Goal: Task Accomplishment & Management: Use online tool/utility

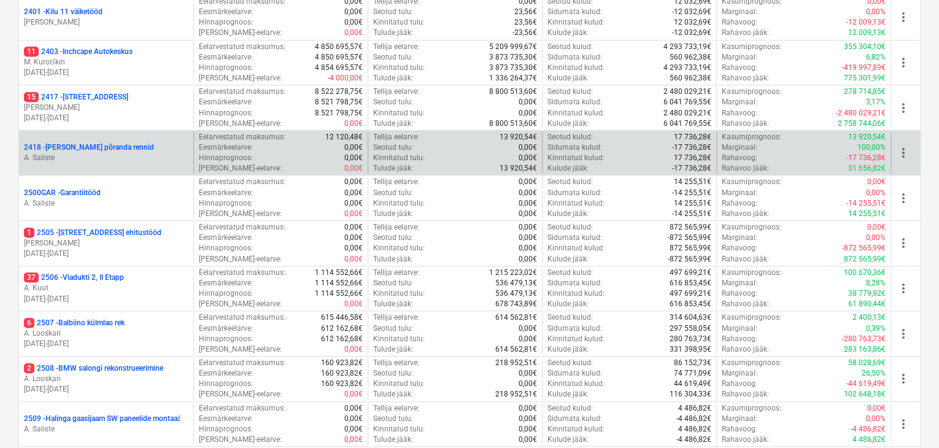
scroll to position [368, 0]
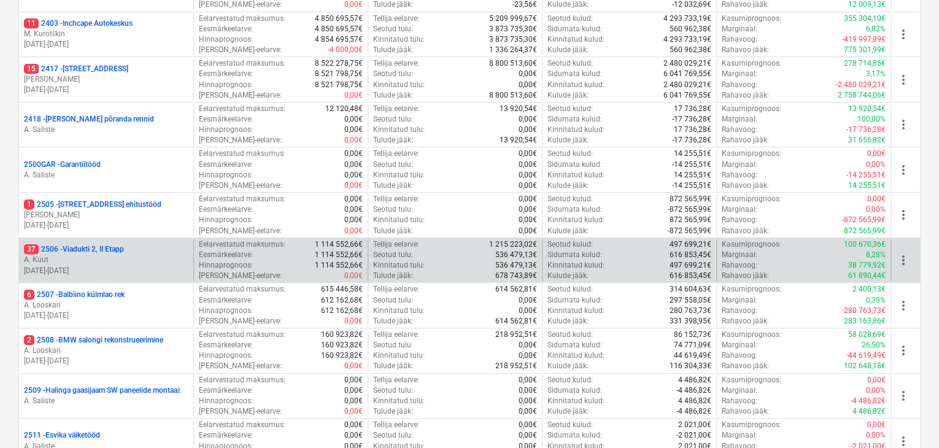
click at [83, 250] on p "37 2506 - Viadukti 2, II Etapp" at bounding box center [74, 249] width 100 height 10
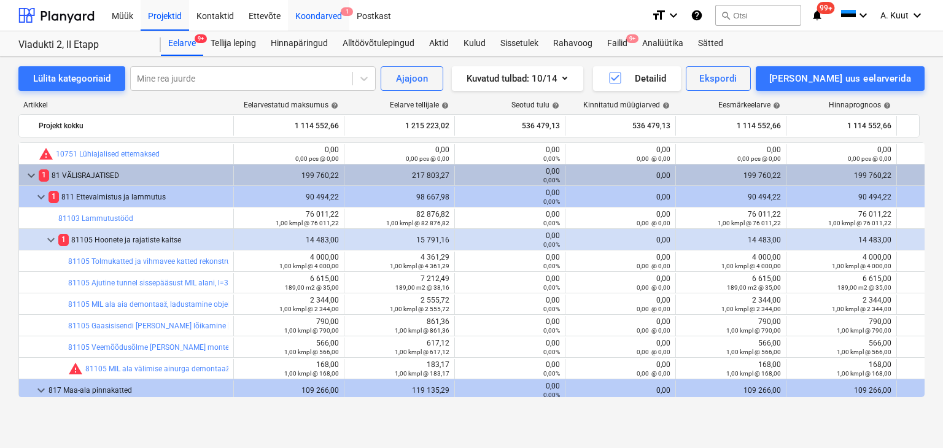
click at [304, 14] on div "Koondarved 1" at bounding box center [318, 14] width 61 height 31
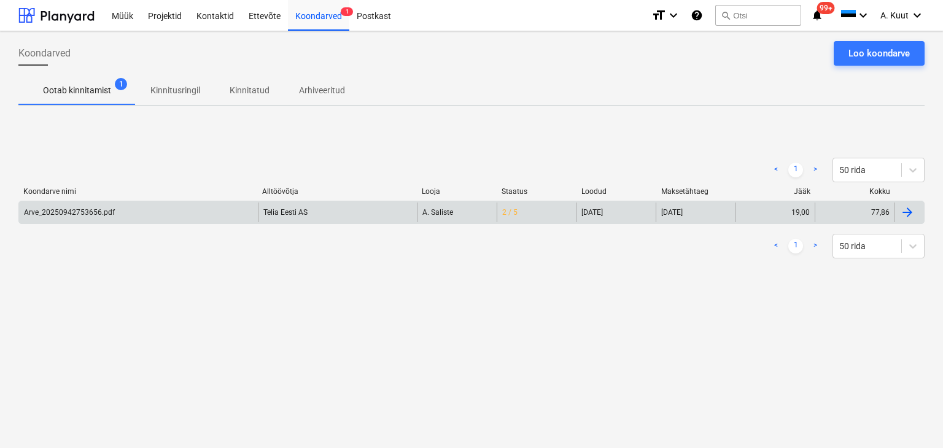
click at [115, 219] on div "Arve_20250942753656.pdf" at bounding box center [138, 213] width 239 height 20
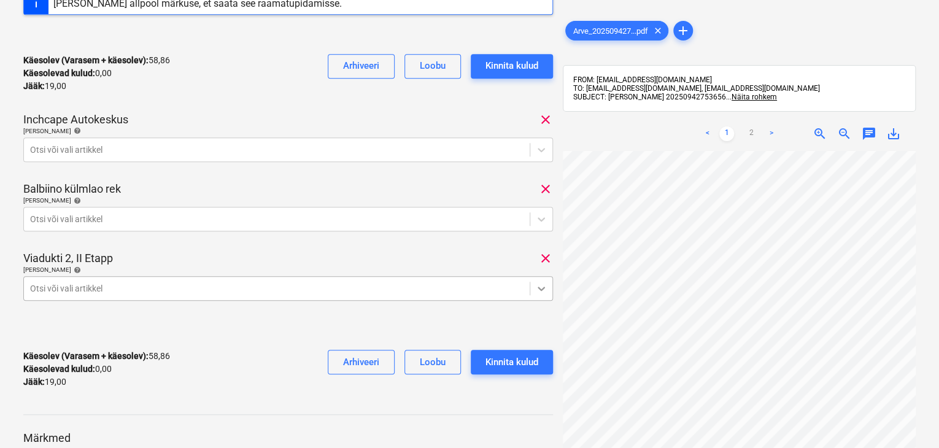
scroll to position [356, 0]
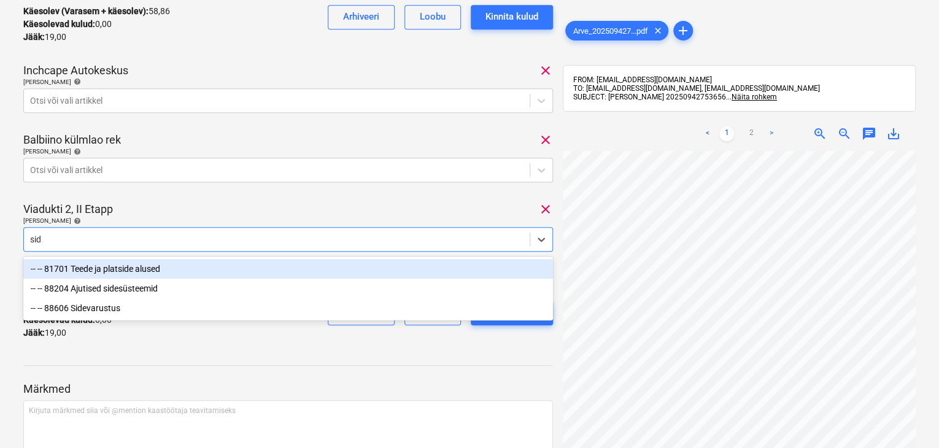
type input "side"
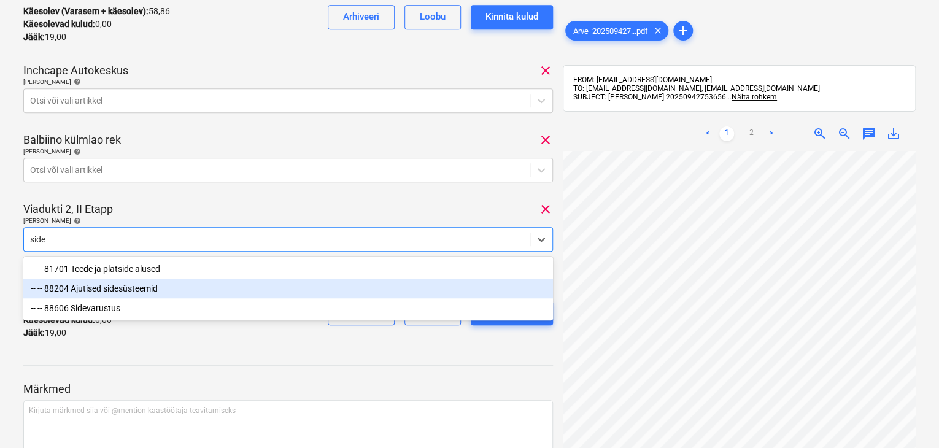
click at [116, 291] on div "-- -- 88204 Ajutised sidesüsteemid" at bounding box center [288, 289] width 530 height 20
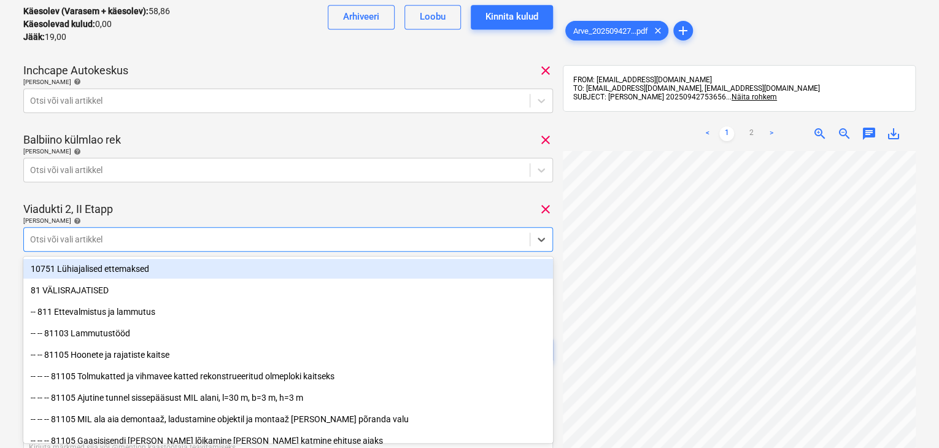
click at [268, 209] on div "Viadukti 2, II Etapp clear" at bounding box center [288, 209] width 530 height 15
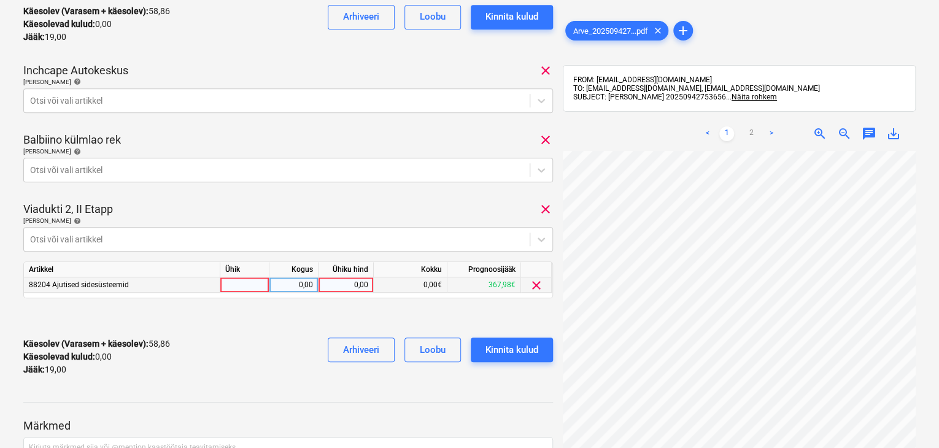
click at [362, 287] on div "0,00" at bounding box center [345, 284] width 45 height 15
click at [356, 283] on div "0,00" at bounding box center [345, 284] width 45 height 15
type input "3"
click at [278, 355] on div "Käesolev (Varasem + käesolev) : 58,86 Käesolevad kulud : 0,00 Jääk : 19,00 Arhi…" at bounding box center [288, 357] width 530 height 58
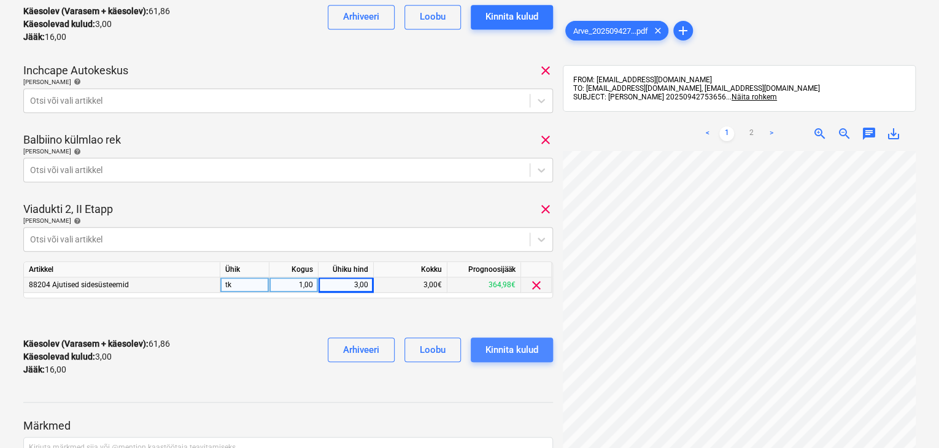
click at [528, 353] on div "Kinnita kulud" at bounding box center [512, 350] width 53 height 16
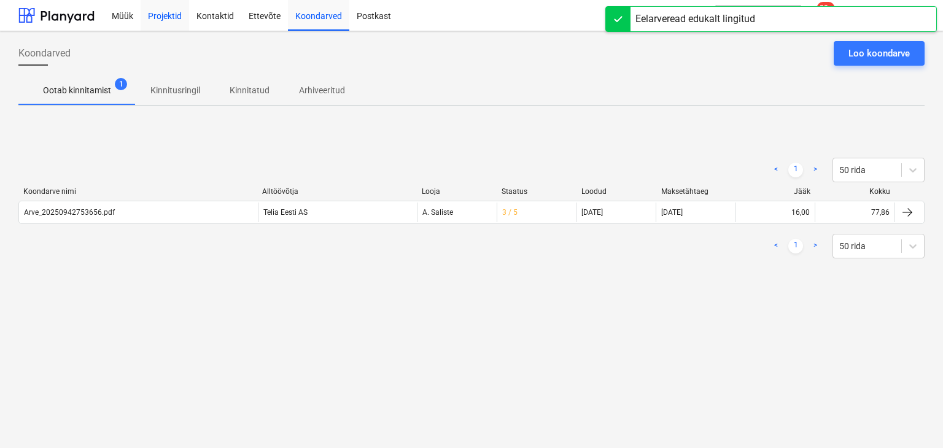
click at [174, 11] on div "Projektid" at bounding box center [165, 14] width 48 height 31
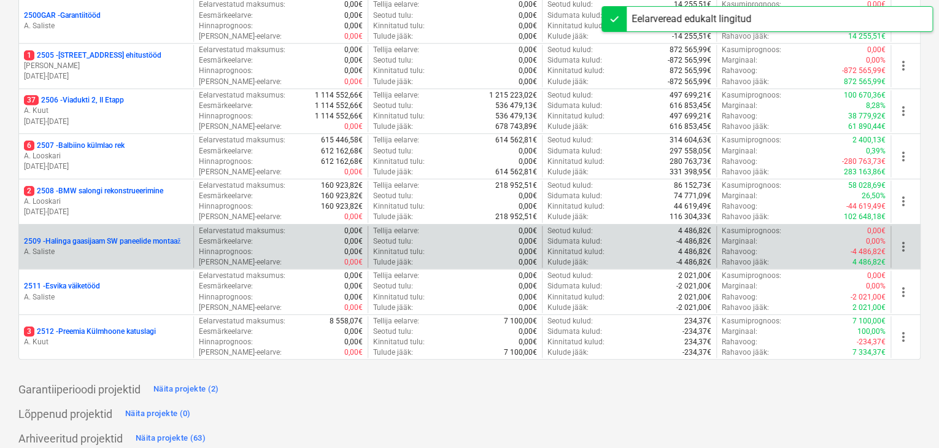
scroll to position [525, 0]
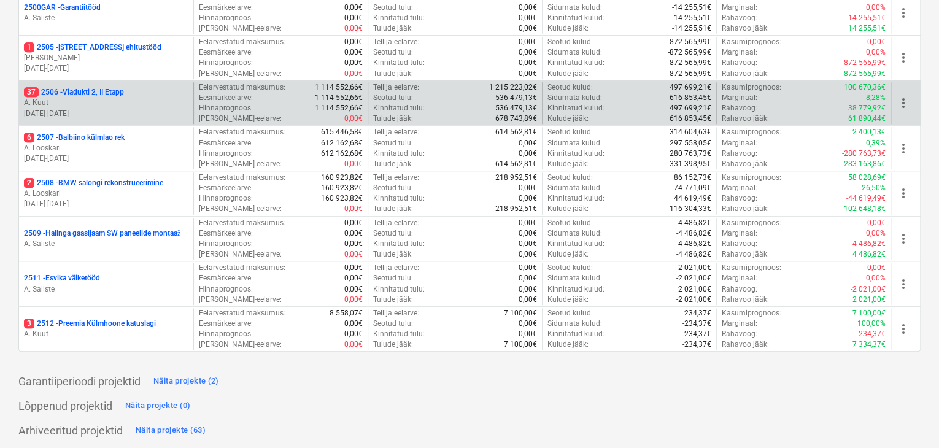
click at [82, 91] on p "37 2506 - Viadukti 2, II Etapp" at bounding box center [74, 92] width 100 height 10
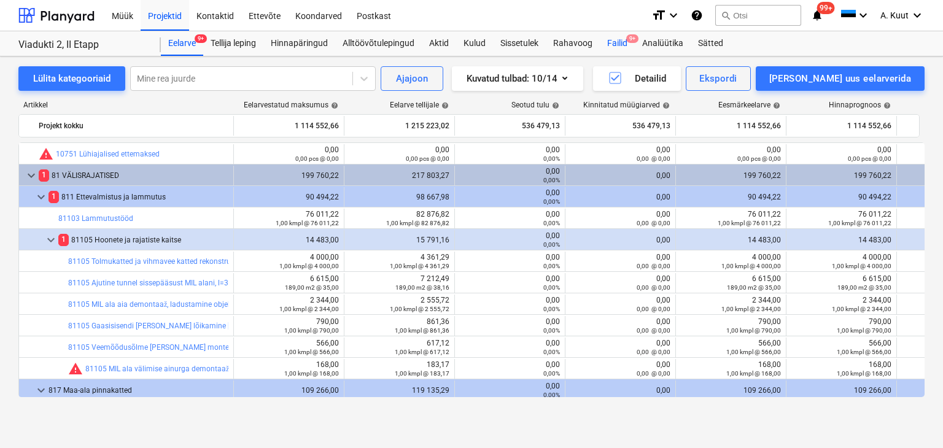
click at [619, 43] on div "Failid 9+" at bounding box center [617, 43] width 35 height 25
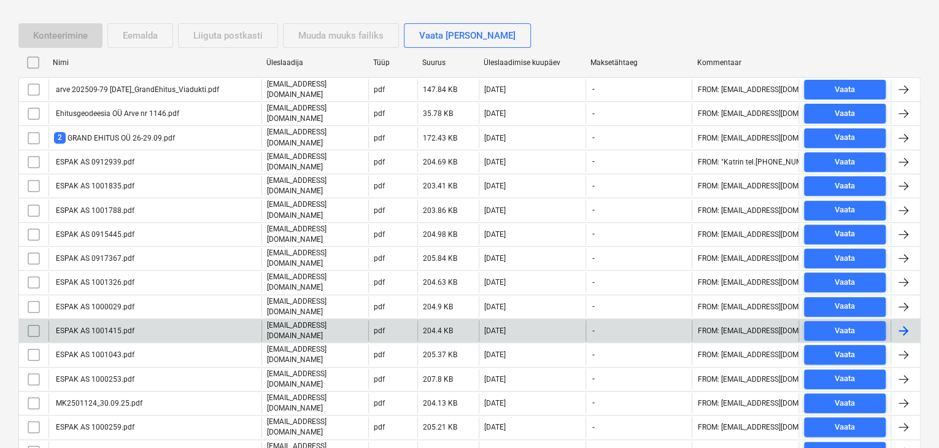
scroll to position [101, 0]
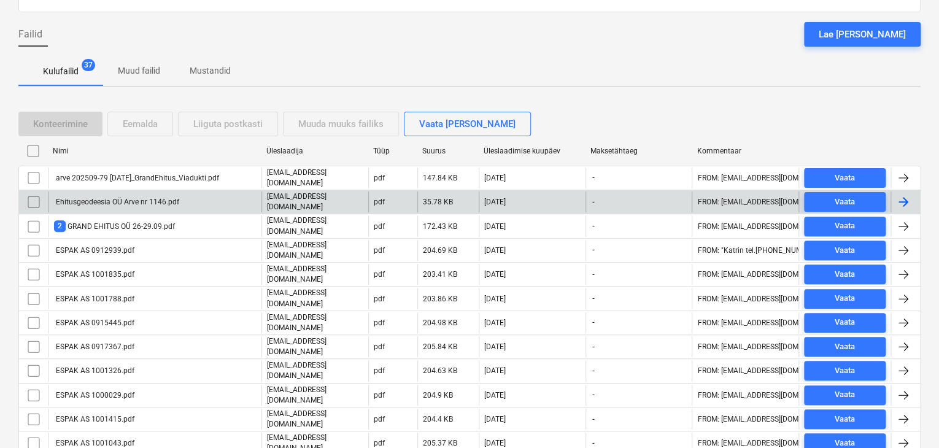
click at [162, 201] on div "Ehitusgeodeesia OÜ Arve nr 1146.pdf" at bounding box center [116, 202] width 125 height 9
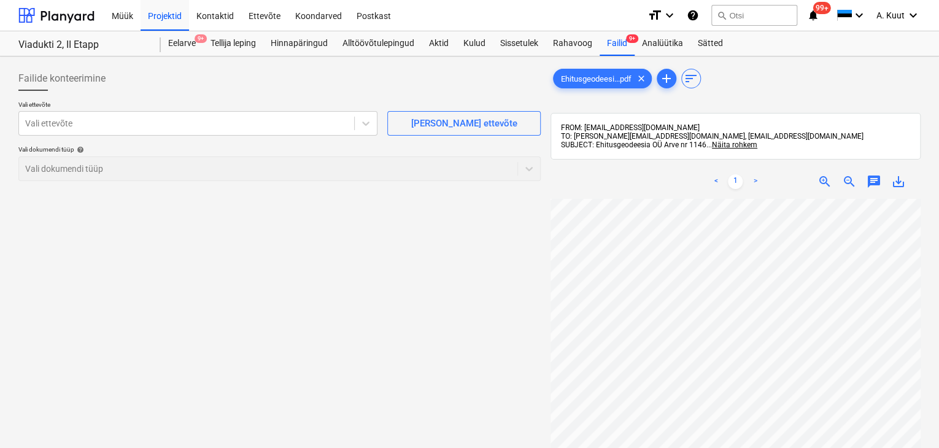
scroll to position [164, 66]
click at [90, 122] on div at bounding box center [186, 123] width 323 height 12
click at [48, 121] on div at bounding box center [186, 123] width 323 height 12
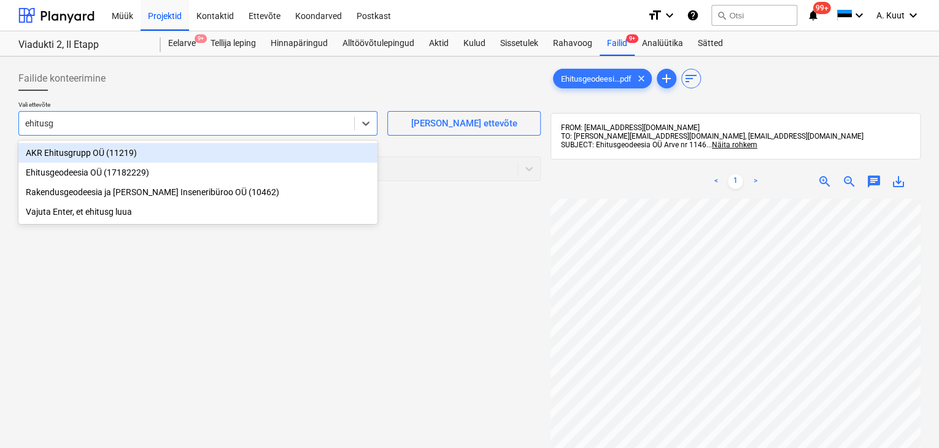
type input "ehitusge"
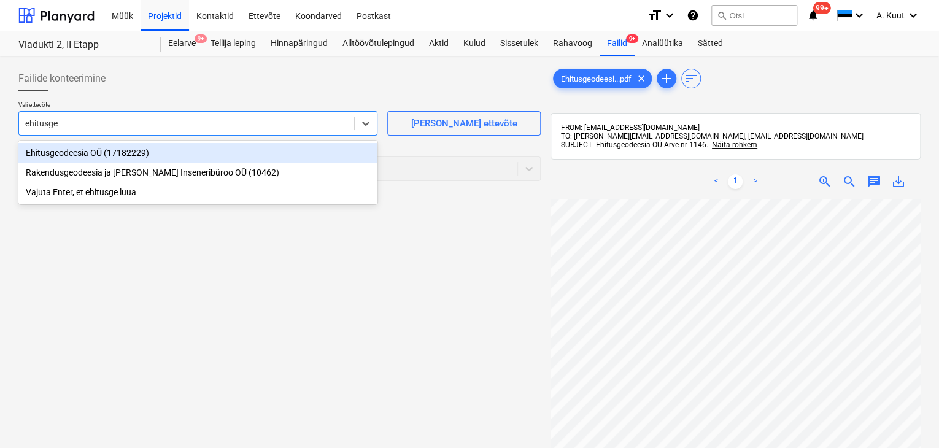
click at [51, 152] on div "Ehitusgeodeesia OÜ (17182229)" at bounding box center [197, 153] width 359 height 20
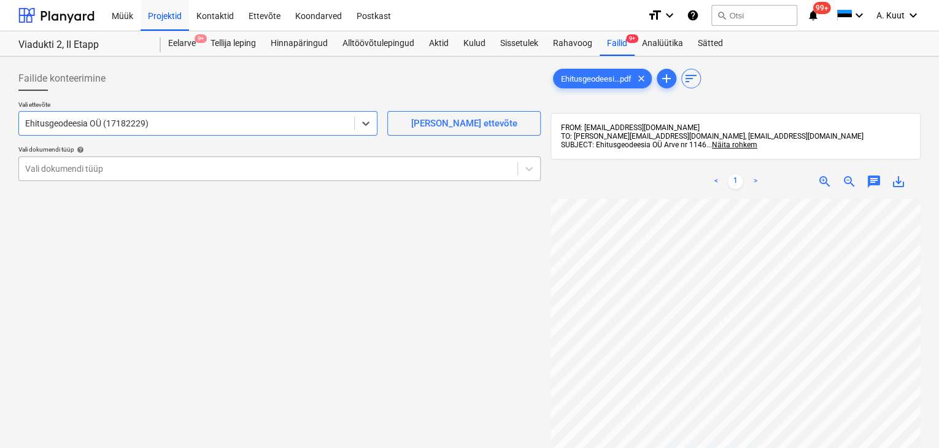
click at [155, 170] on div at bounding box center [268, 169] width 486 height 12
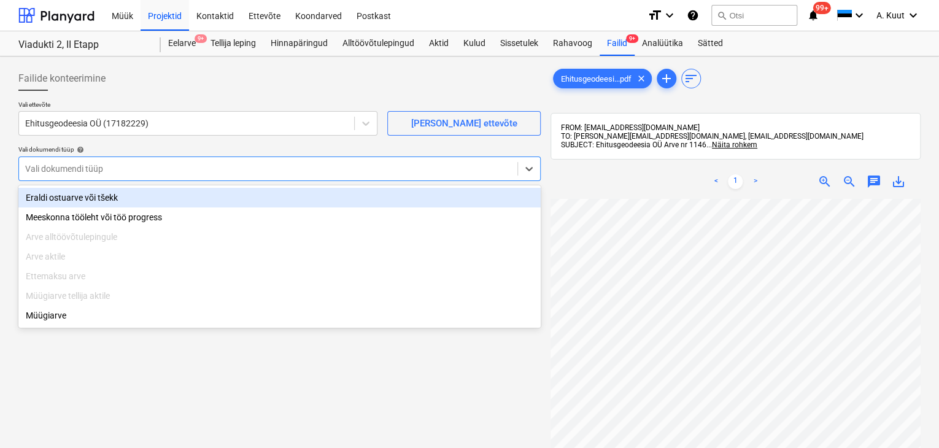
click at [102, 198] on div "Eraldi ostuarve või tšekk" at bounding box center [279, 198] width 522 height 20
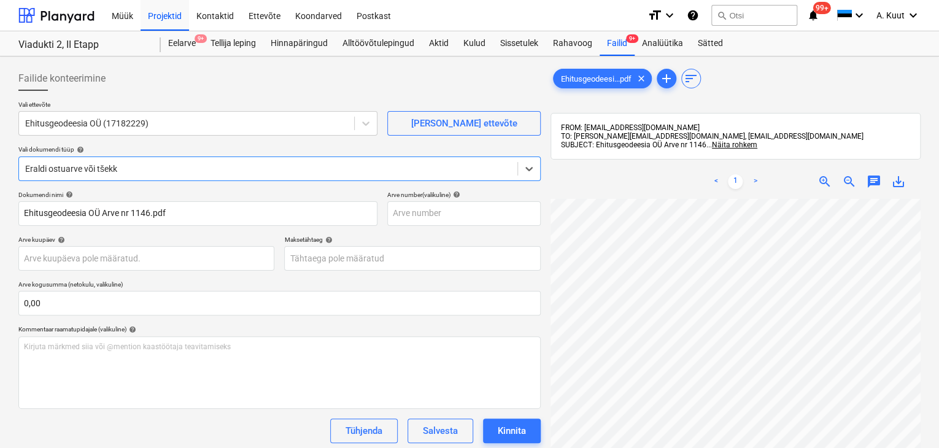
scroll to position [56, 92]
click at [63, 259] on body "Müük Projektid Kontaktid Ettevõte Koondarved Postkast format_size keyboard_arro…" at bounding box center [469, 224] width 939 height 448
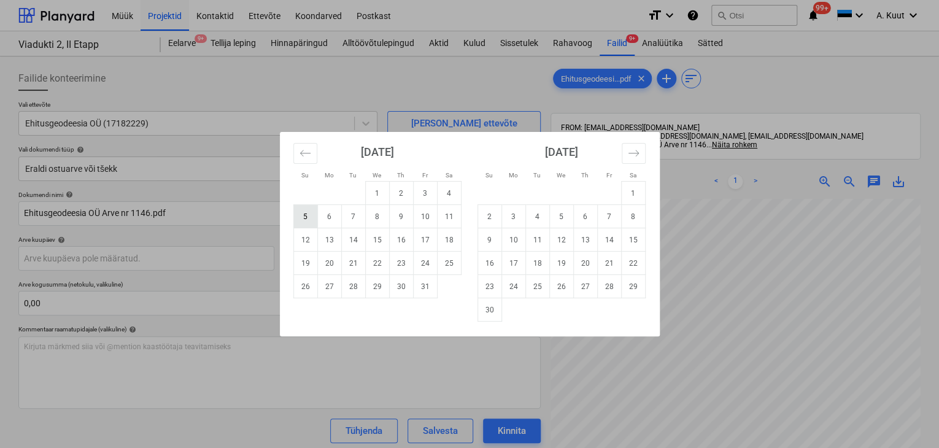
click at [308, 219] on td "5" at bounding box center [305, 216] width 24 height 23
type input "[DATE]"
click at [332, 261] on body "Müük Projektid Kontaktid Ettevõte Koondarved Postkast format_size keyboard_arro…" at bounding box center [469, 224] width 939 height 448
click at [308, 266] on td "19" at bounding box center [305, 263] width 24 height 23
type input "[DATE]"
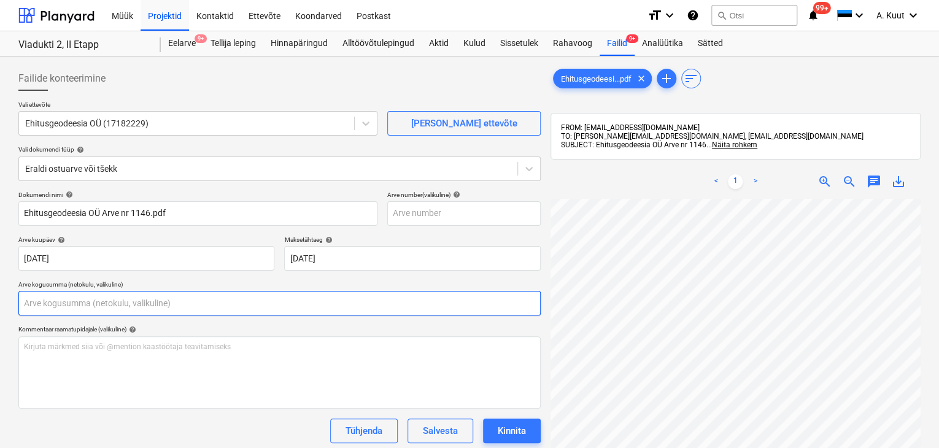
click at [119, 301] on input "text" at bounding box center [279, 303] width 522 height 25
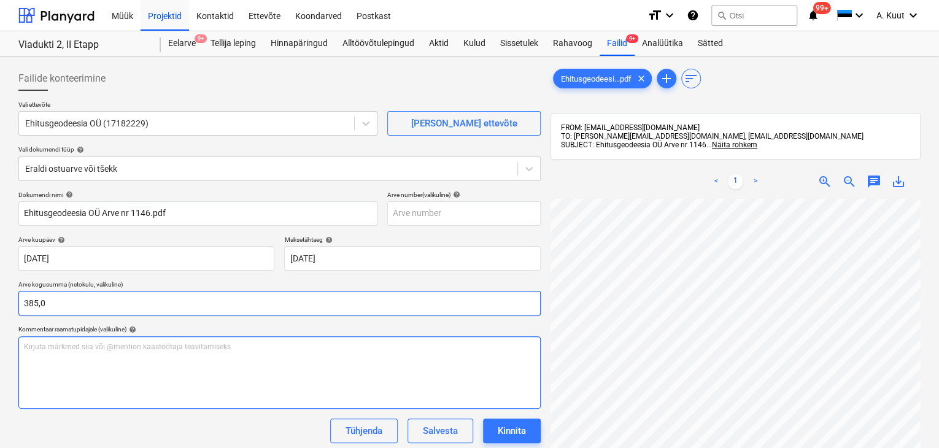
scroll to position [241, 92]
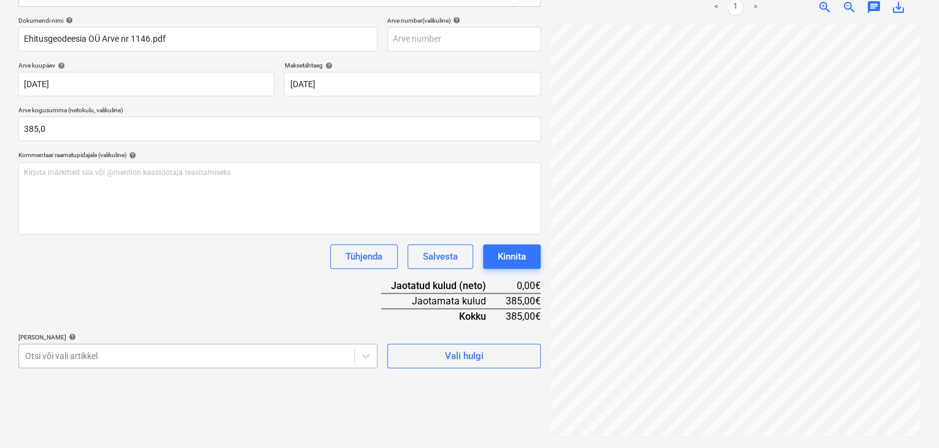
type input "385,00"
click at [304, 274] on body "Müük Projektid Kontaktid Ettevõte Koondarved Postkast format_size keyboard_arro…" at bounding box center [469, 50] width 939 height 448
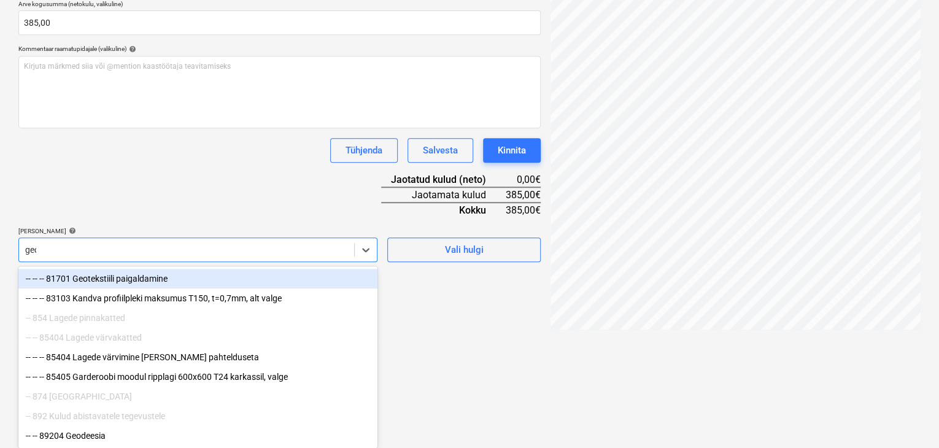
scroll to position [174, 0]
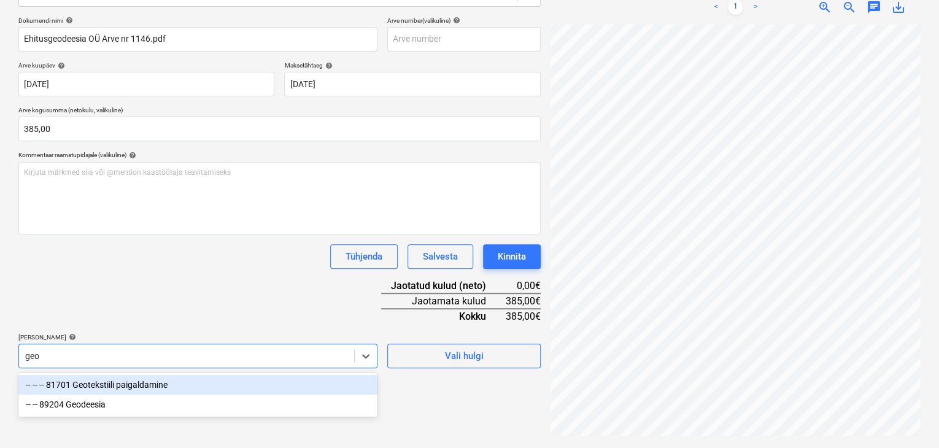
type input "geod"
click at [94, 386] on div "-- -- 89204 Geodeesia" at bounding box center [197, 385] width 359 height 20
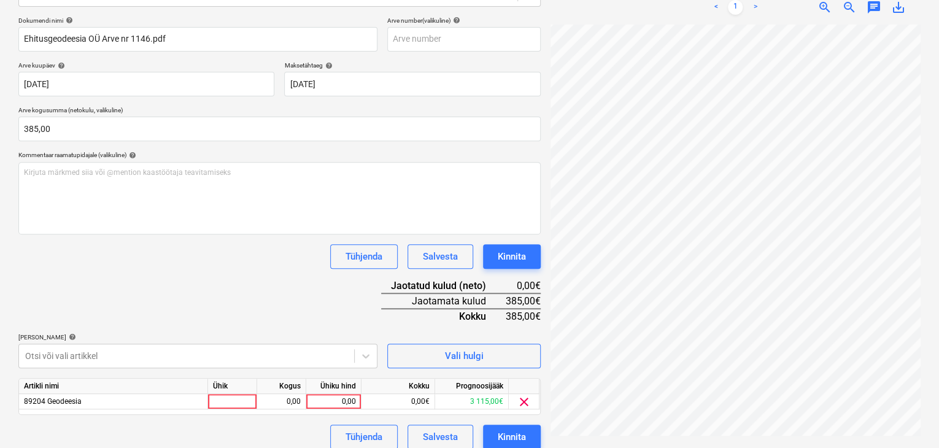
click at [187, 310] on div "Dokumendi nimi help [PERSON_NAME] OÜ Arve nr 1146.pdf Arve number (valikuline) …" at bounding box center [279, 233] width 522 height 433
click at [354, 398] on div "0,00" at bounding box center [333, 401] width 45 height 15
type input "385"
click at [242, 300] on div "Dokumendi nimi help [PERSON_NAME] OÜ Arve nr 1146.pdf Arve number (valikuline) …" at bounding box center [279, 233] width 522 height 433
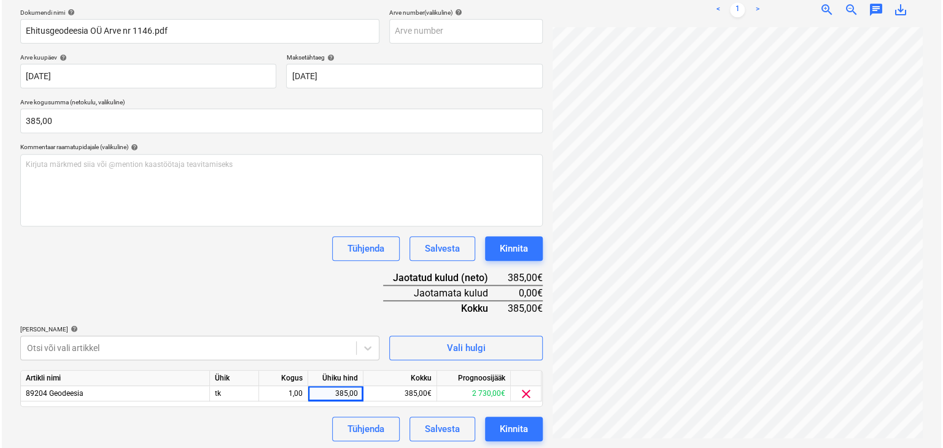
scroll to position [185, 0]
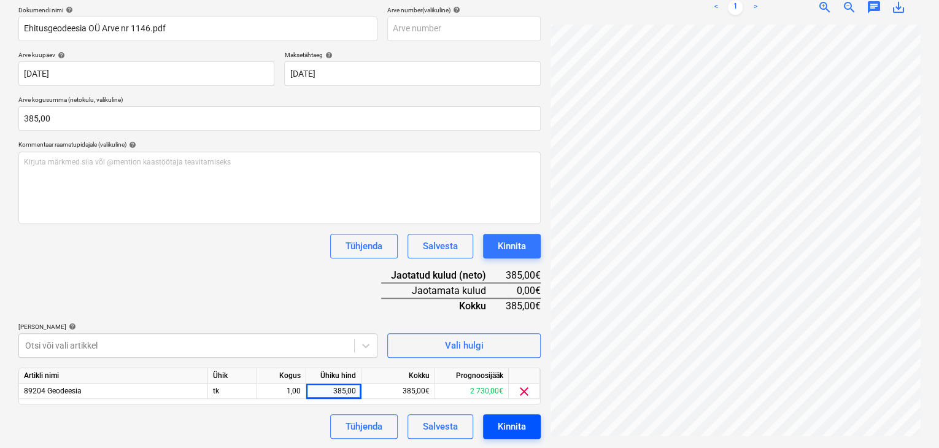
click at [520, 427] on div "Kinnita" at bounding box center [512, 427] width 28 height 16
